Goal: Transaction & Acquisition: Purchase product/service

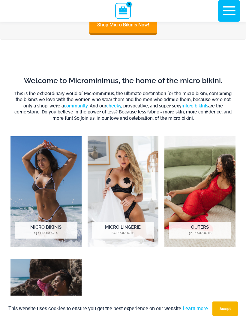
scroll to position [220, 0]
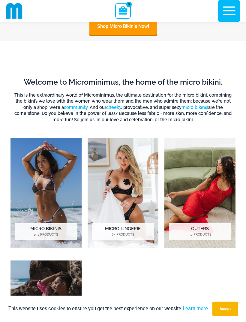
click at [106, 196] on img "Visit product category Micro Lingerie" at bounding box center [123, 193] width 71 height 110
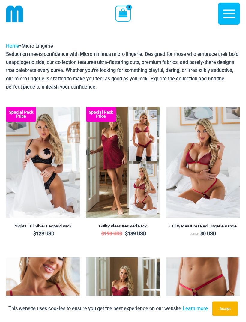
scroll to position [8, 0]
click at [6, 107] on img at bounding box center [6, 107] width 0 height 0
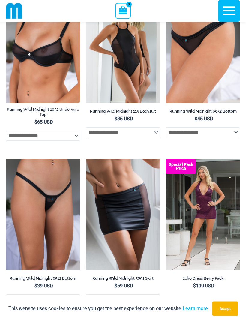
scroll to position [761, 0]
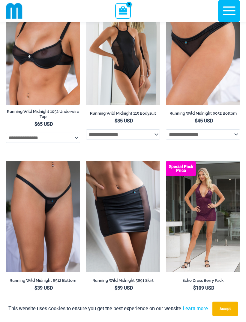
click at [80, 140] on select "**********" at bounding box center [43, 138] width 74 height 10
select select "******"
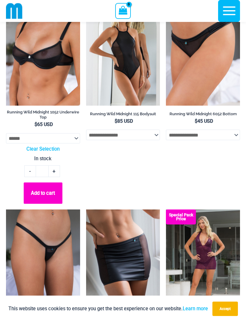
click at [38, 200] on button "Add to cart" at bounding box center [43, 193] width 39 height 21
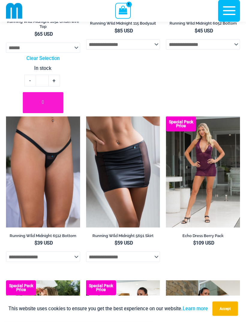
scroll to position [852, 0]
click at [156, 262] on select "**********" at bounding box center [123, 257] width 74 height 10
select select "*******"
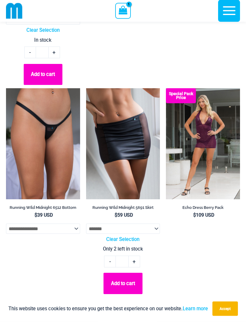
scroll to position [880, 0]
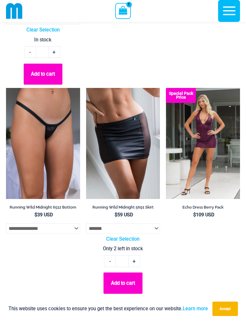
click at [131, 287] on button "Add to cart" at bounding box center [123, 283] width 39 height 21
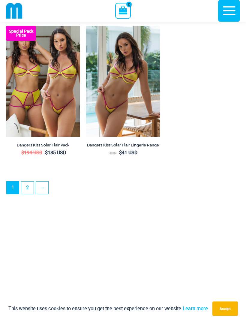
scroll to position [1784, 0]
click at [29, 193] on link "2" at bounding box center [27, 188] width 12 height 12
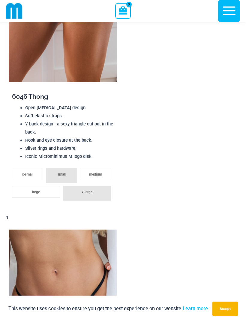
scroll to position [1110, 0]
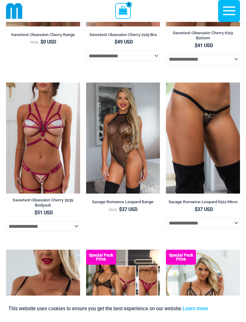
scroll to position [1200, 0]
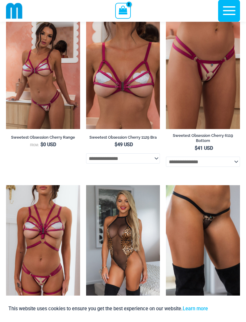
click at [18, 14] on img at bounding box center [14, 11] width 17 height 17
click at [225, 14] on icon "button" at bounding box center [229, 10] width 15 height 15
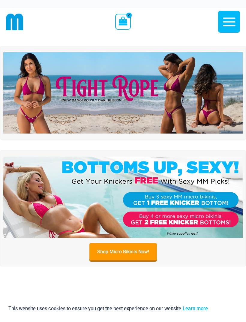
click at [117, 214] on link "Shop Micro Bikinis Now!" at bounding box center [123, 251] width 68 height 17
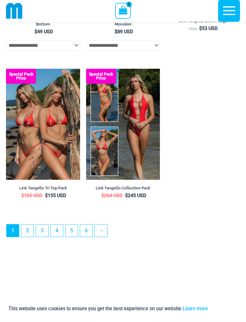
scroll to position [1806, 0]
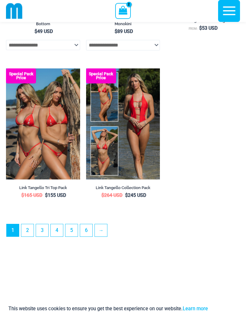
click at [29, 237] on link "2" at bounding box center [27, 230] width 12 height 12
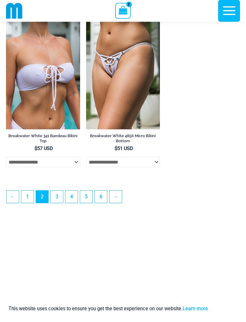
scroll to position [1692, 0]
click at [57, 203] on link "3" at bounding box center [57, 196] width 12 height 12
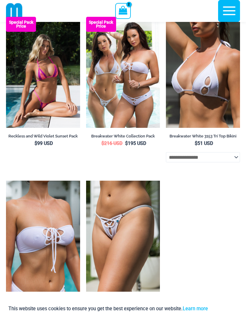
scroll to position [1529, 0]
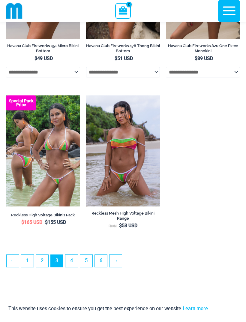
scroll to position [1672, 0]
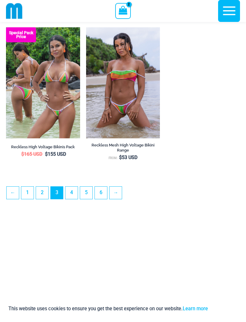
click at [73, 199] on link "4" at bounding box center [71, 193] width 12 height 12
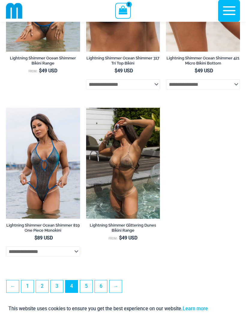
scroll to position [1678, 0]
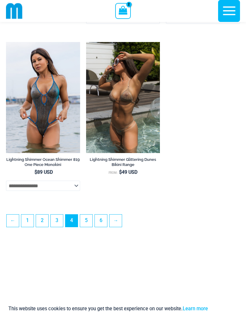
click at [88, 227] on link "5" at bounding box center [86, 221] width 12 height 12
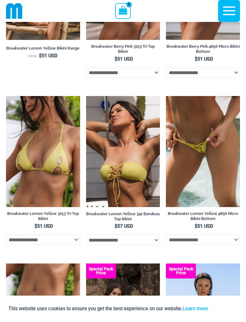
scroll to position [1113, 0]
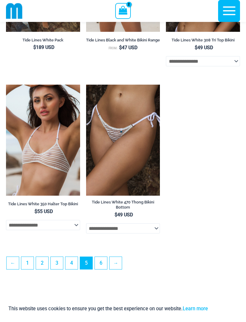
scroll to position [1620, 0]
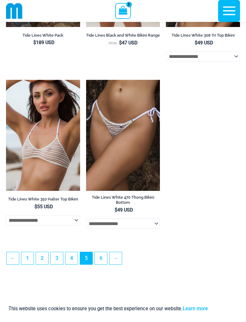
click at [99, 265] on link "6" at bounding box center [101, 258] width 12 height 12
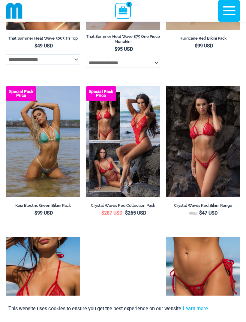
scroll to position [1307, 0]
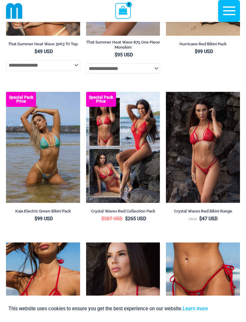
click at [230, 10] on icon "button" at bounding box center [229, 10] width 15 height 15
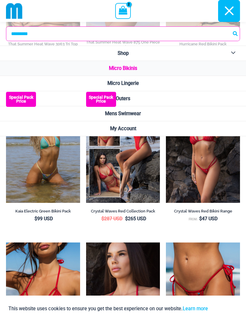
click at [196, 98] on link "Outers" at bounding box center [123, 98] width 246 height 15
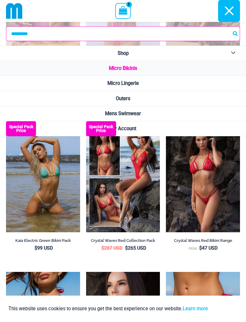
scroll to position [1278, 0]
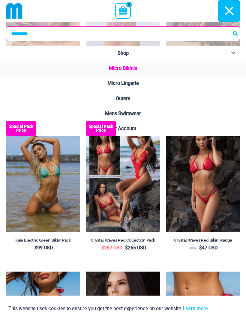
click at [6, 121] on img at bounding box center [6, 121] width 0 height 0
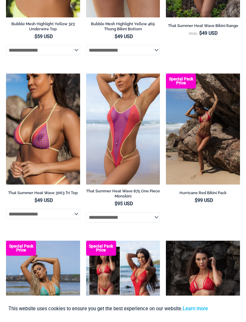
scroll to position [1297, 0]
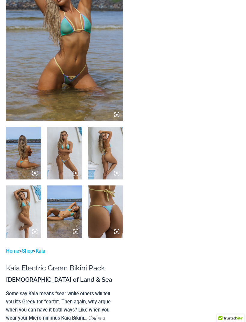
scroll to position [98, 0]
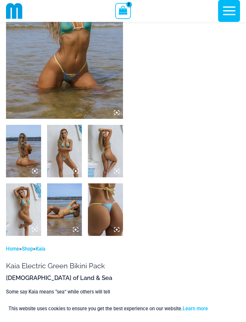
click at [76, 169] on icon at bounding box center [75, 170] width 5 height 5
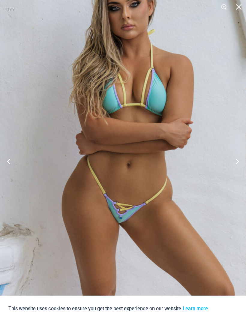
click at [238, 6] on button "Close" at bounding box center [236, 9] width 15 height 18
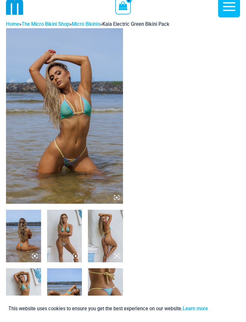
scroll to position [0, 0]
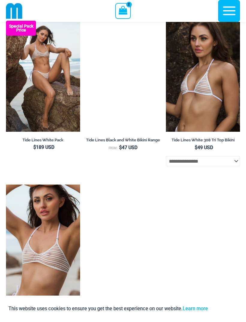
scroll to position [1509, 0]
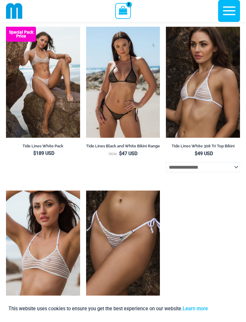
click at [228, 11] on icon "button" at bounding box center [229, 11] width 13 height 9
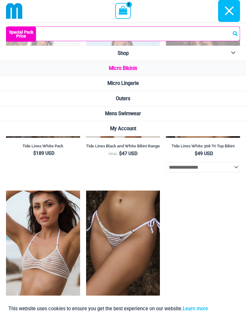
click at [159, 100] on link "Outers" at bounding box center [123, 98] width 246 height 15
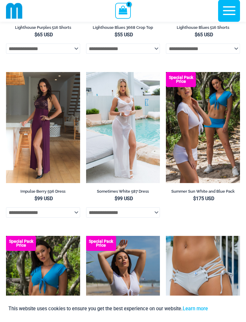
scroll to position [1353, 0]
click at [86, 72] on img at bounding box center [86, 72] width 0 height 0
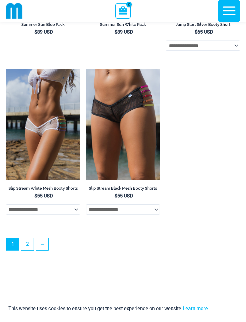
scroll to position [1681, 0]
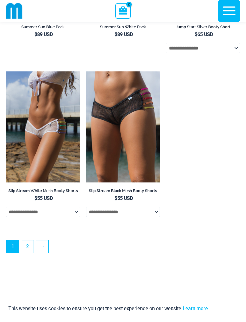
click at [26, 253] on link "2" at bounding box center [27, 246] width 12 height 12
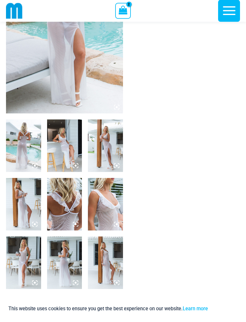
scroll to position [100, 0]
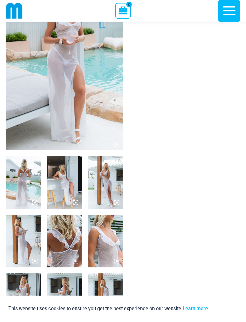
click at [113, 254] on img at bounding box center [105, 241] width 35 height 53
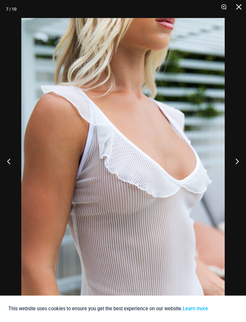
click at [239, 6] on button "Close" at bounding box center [236, 9] width 15 height 18
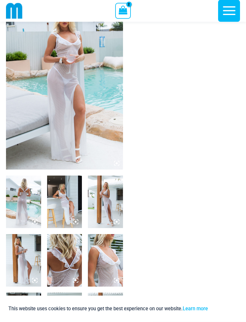
scroll to position [0, 0]
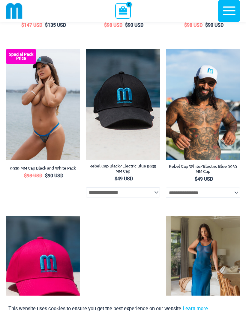
scroll to position [490, 0]
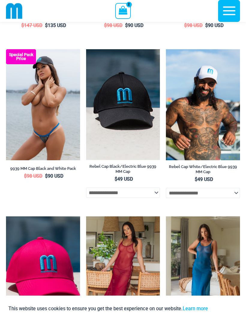
click at [231, 14] on icon "button" at bounding box center [229, 10] width 15 height 15
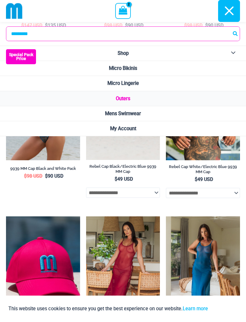
click at [181, 66] on link "Micro Bikinis" at bounding box center [123, 68] width 246 height 15
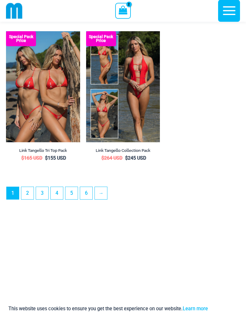
scroll to position [1843, 0]
click at [29, 199] on link "2" at bounding box center [27, 193] width 12 height 12
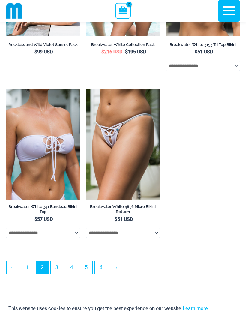
scroll to position [1621, 0]
click at [58, 274] on link "3" at bounding box center [57, 268] width 12 height 12
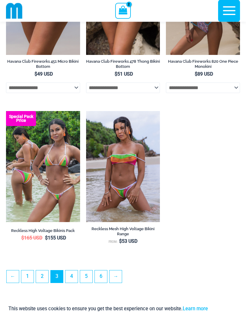
scroll to position [1607, 0]
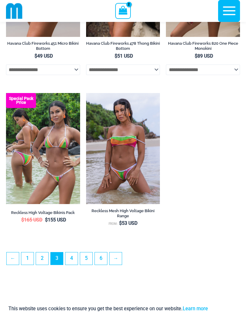
click at [71, 265] on link "4" at bounding box center [71, 259] width 12 height 12
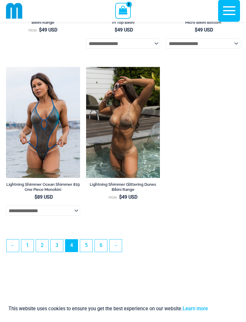
scroll to position [1654, 0]
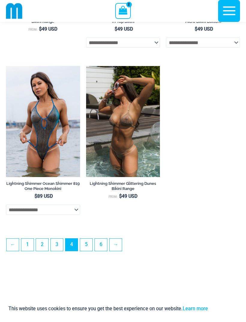
click at [86, 251] on link "5" at bounding box center [86, 245] width 12 height 12
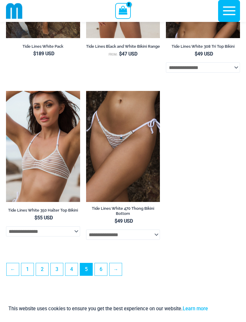
scroll to position [1631, 0]
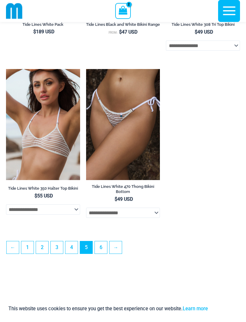
click at [101, 254] on link "6" at bounding box center [101, 247] width 12 height 12
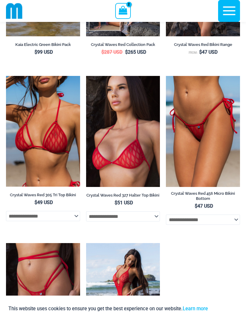
scroll to position [1474, 0]
